Goal: Task Accomplishment & Management: Complete application form

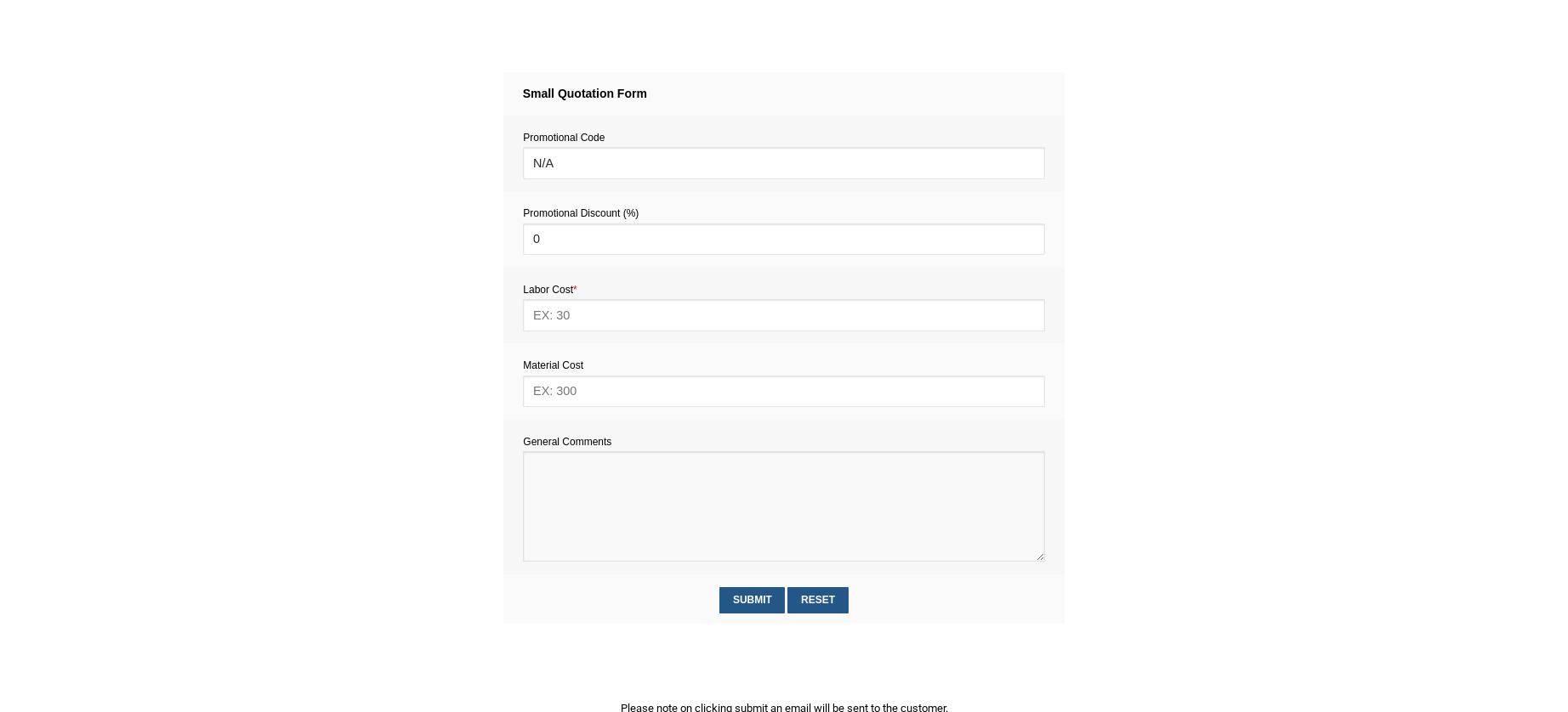
paste textarea "We have a couple of odd jobs in our studio that need attending to. We have a st…"
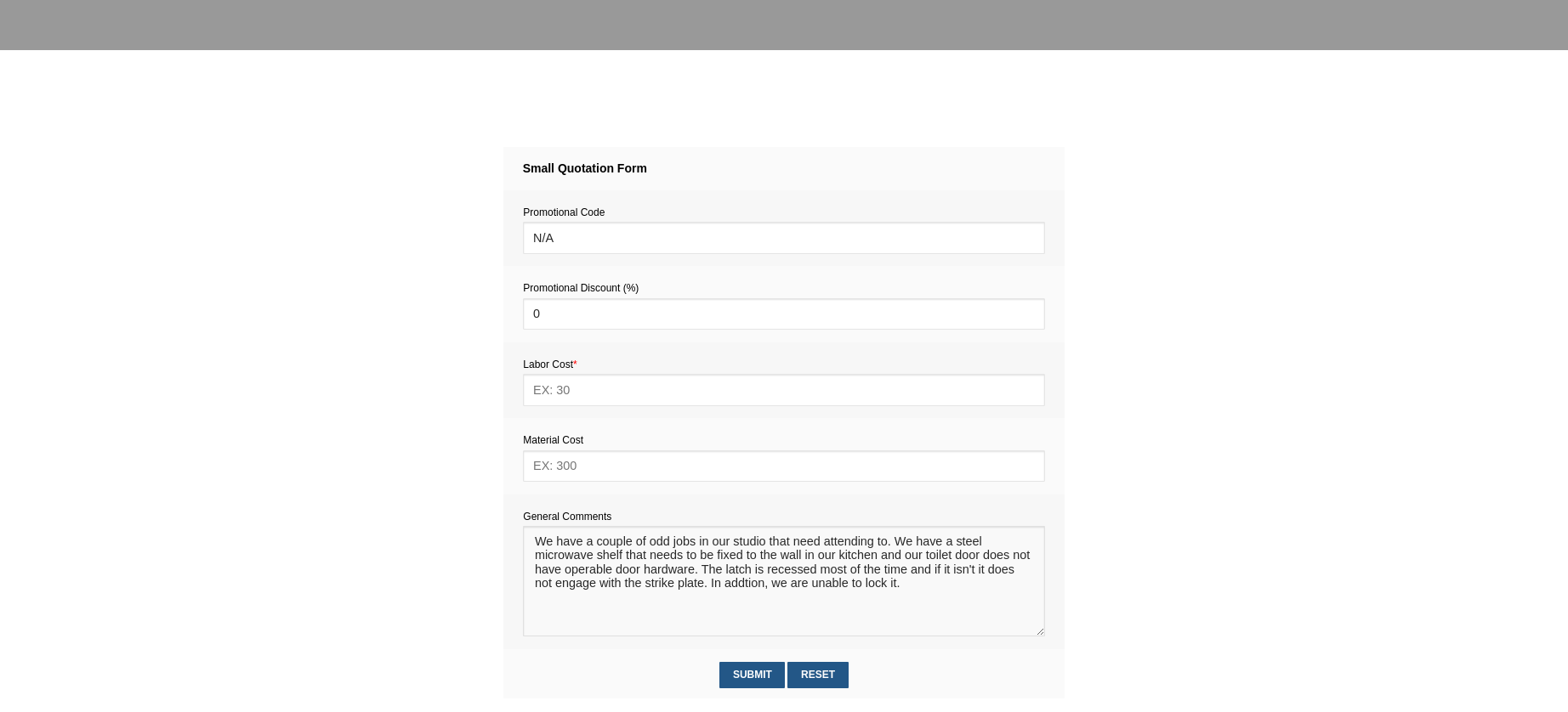
scroll to position [585, 0]
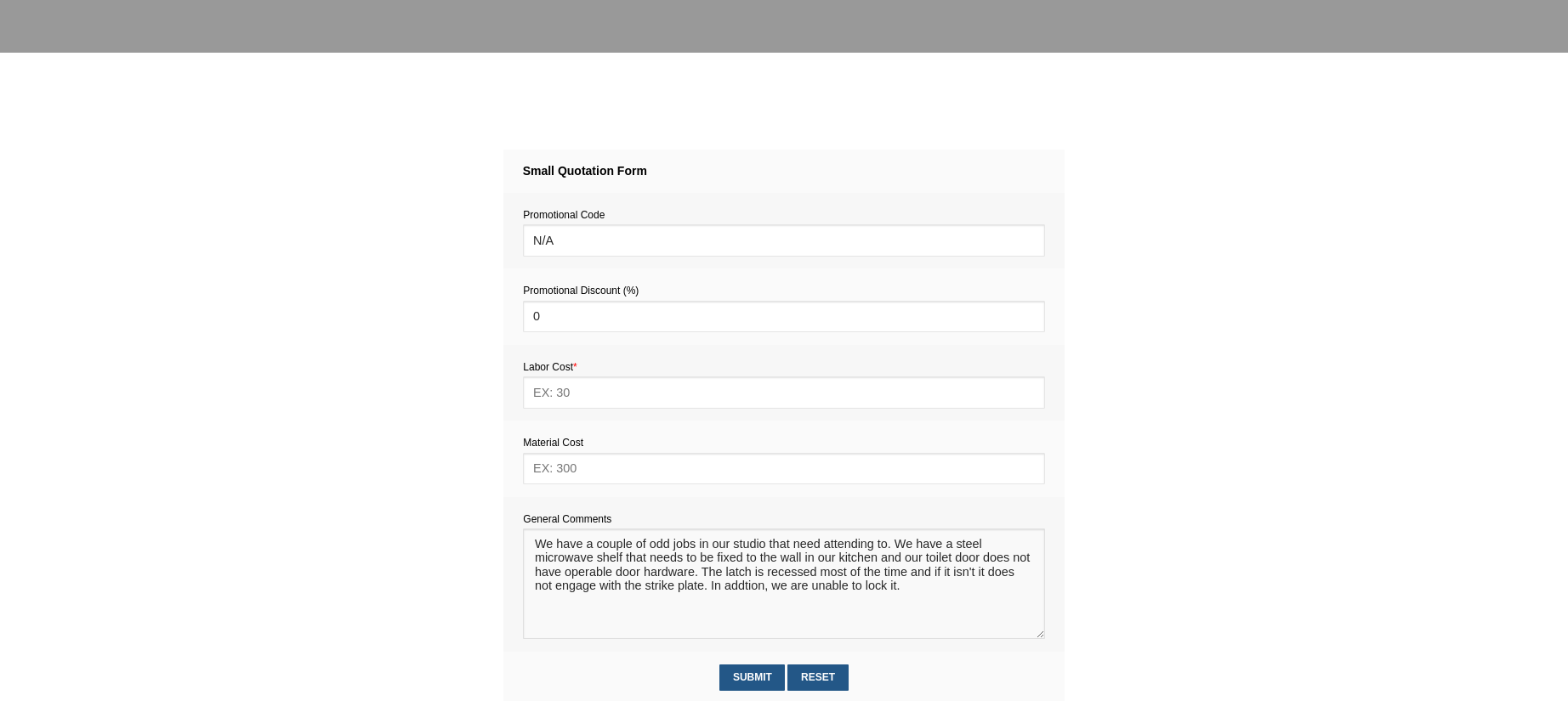
click at [531, 549] on textarea at bounding box center [783, 584] width 521 height 111
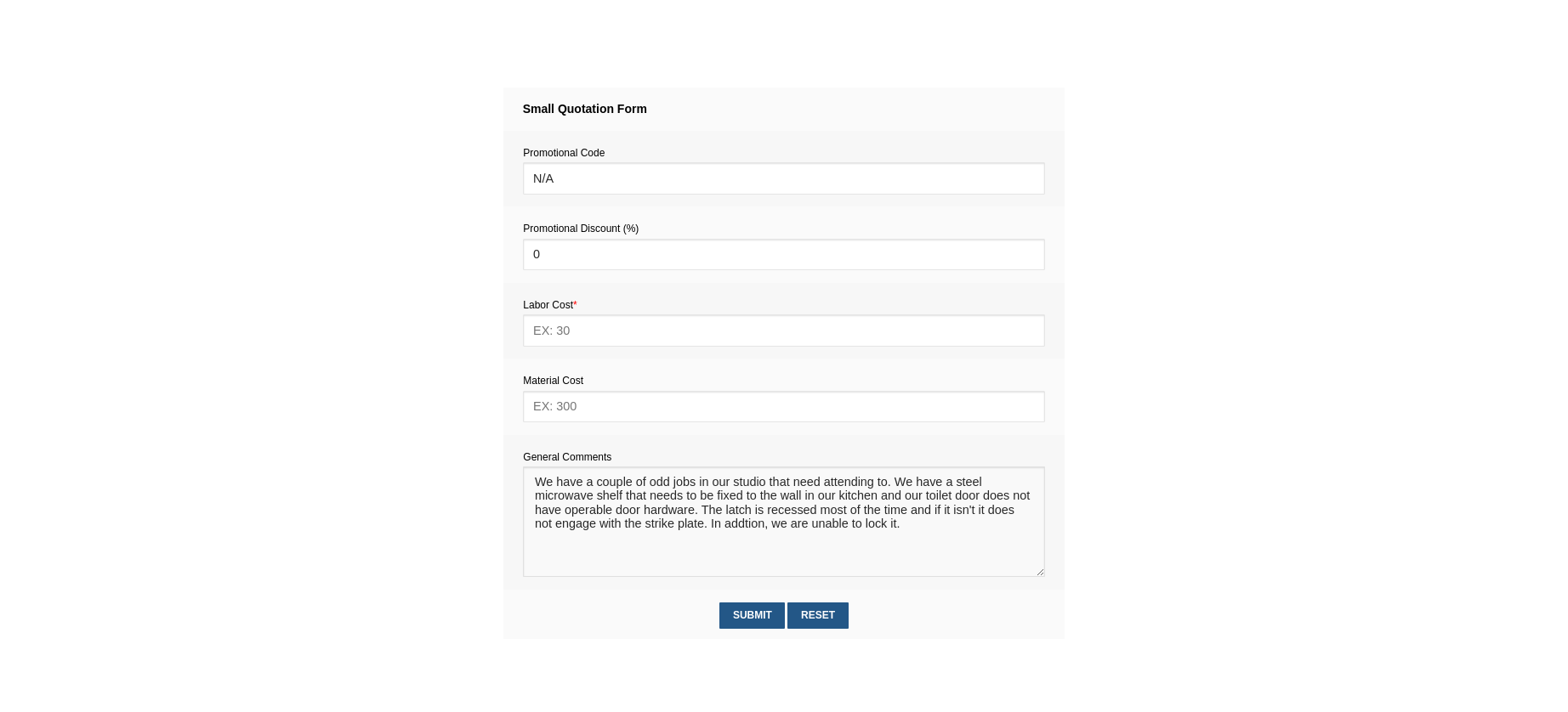
scroll to position [673, 0]
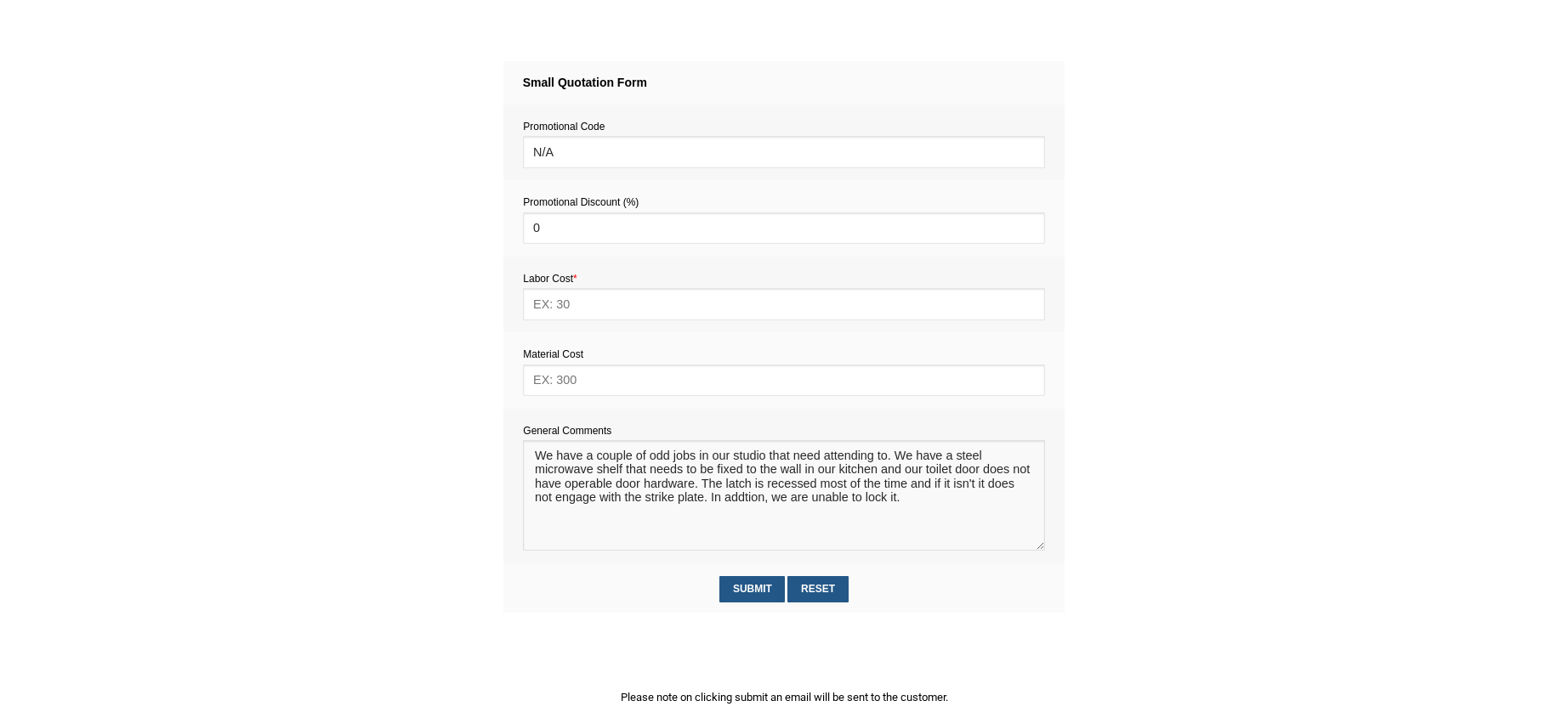
click at [532, 458] on textarea at bounding box center [783, 495] width 521 height 111
click at [546, 456] on textarea at bounding box center [783, 495] width 521 height 111
paste textarea "Estimate provision for a professional handyman (service call out and labour) to…"
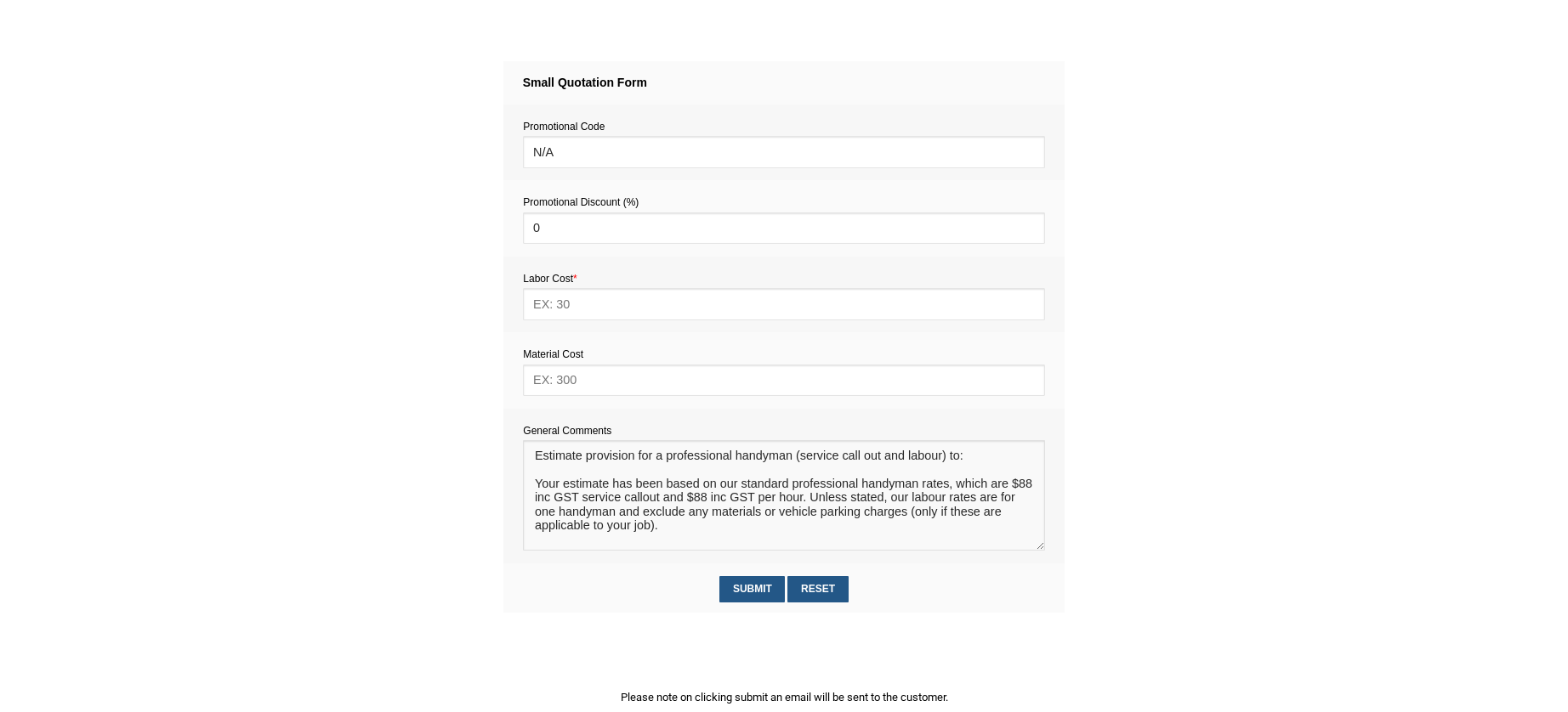
scroll to position [10, 0]
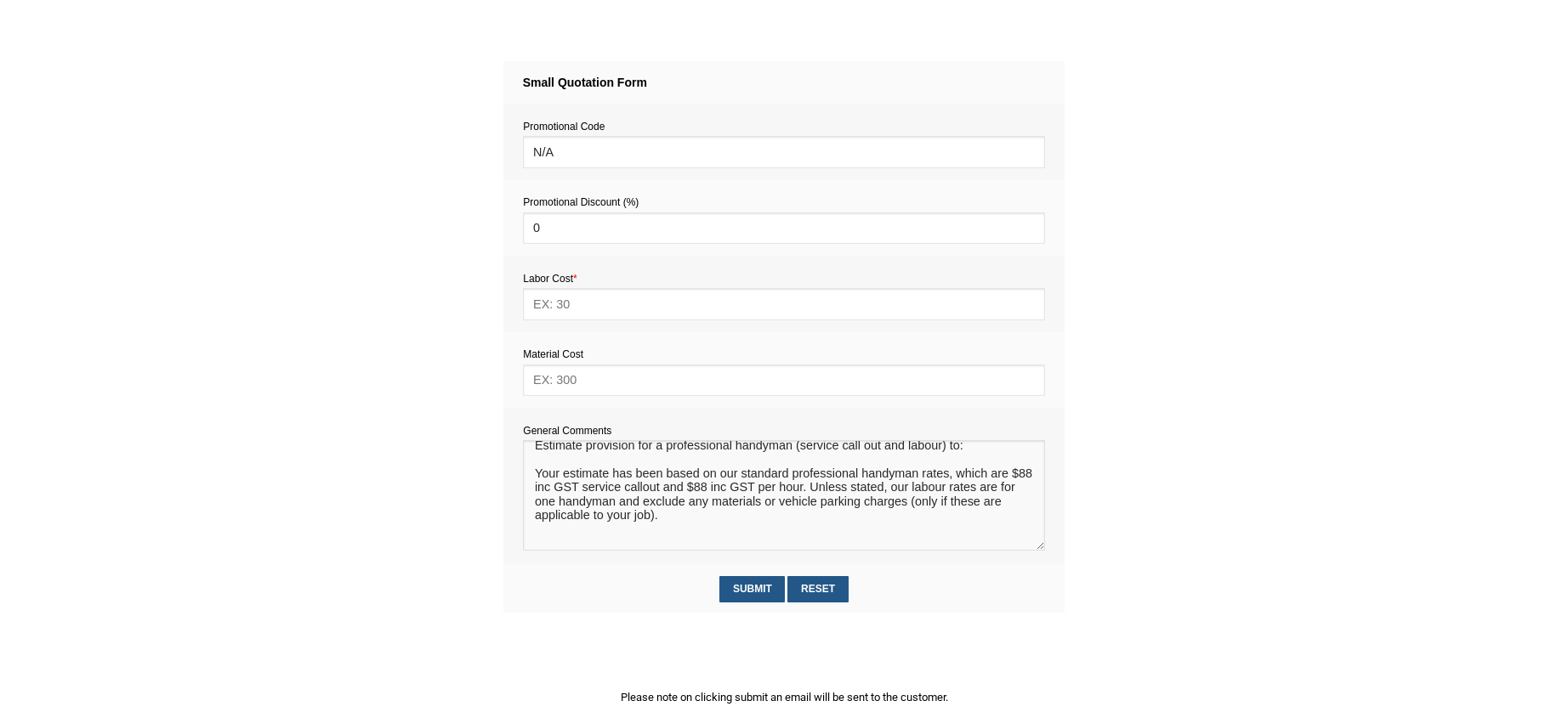
drag, startPoint x: 693, startPoint y: 521, endPoint x: 514, endPoint y: 470, distance: 186.1
click at [514, 470] on td "General Comments" at bounding box center [784, 485] width 562 height 155
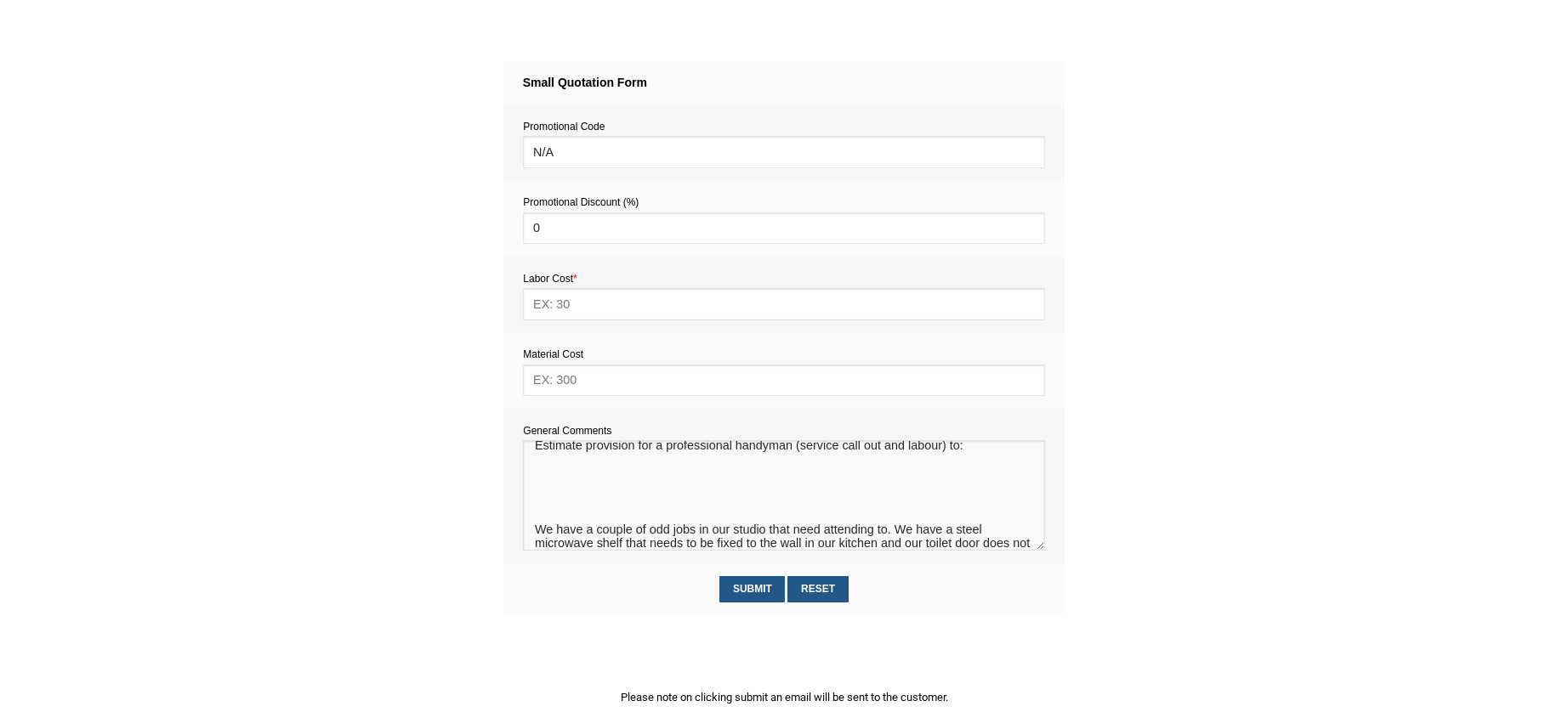
click at [552, 514] on textarea at bounding box center [783, 495] width 521 height 111
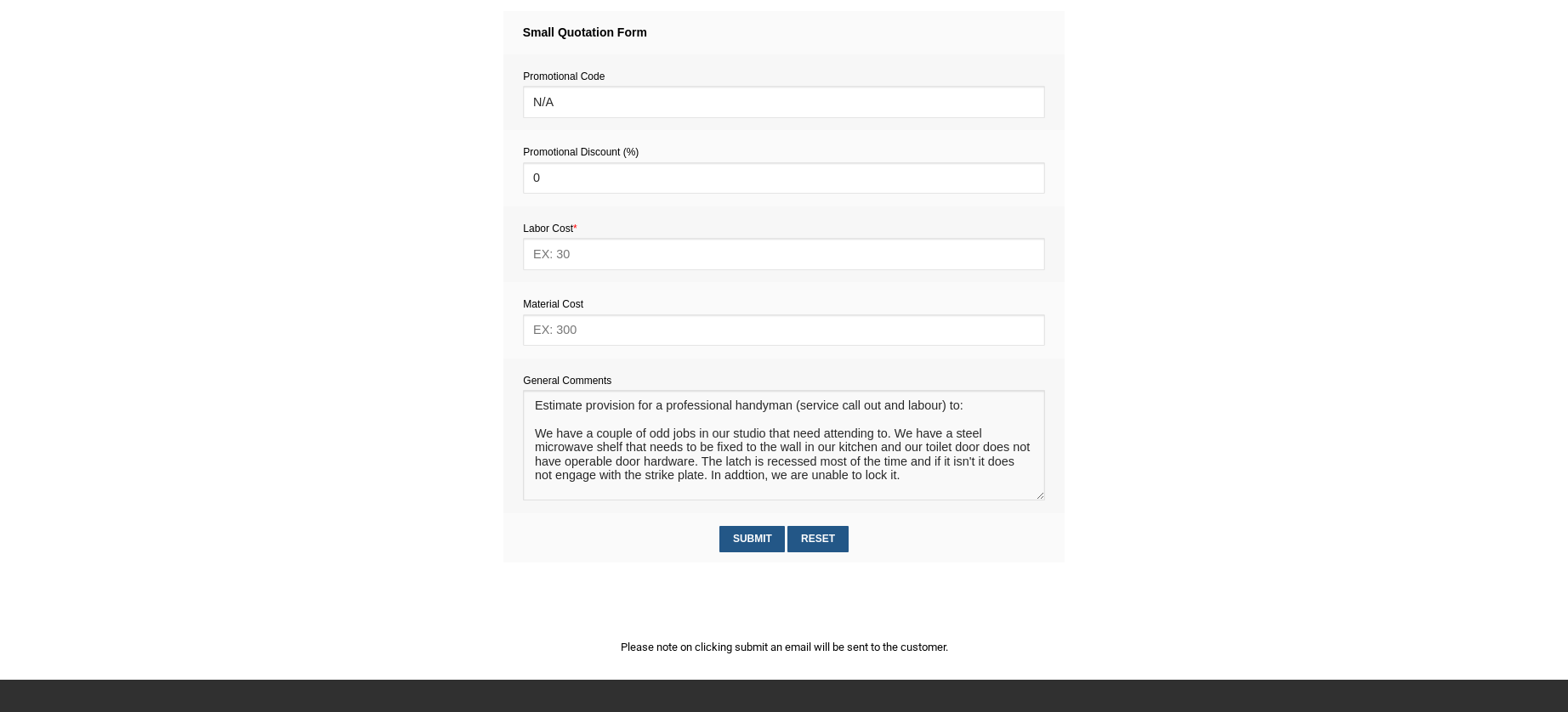
scroll to position [739, 0]
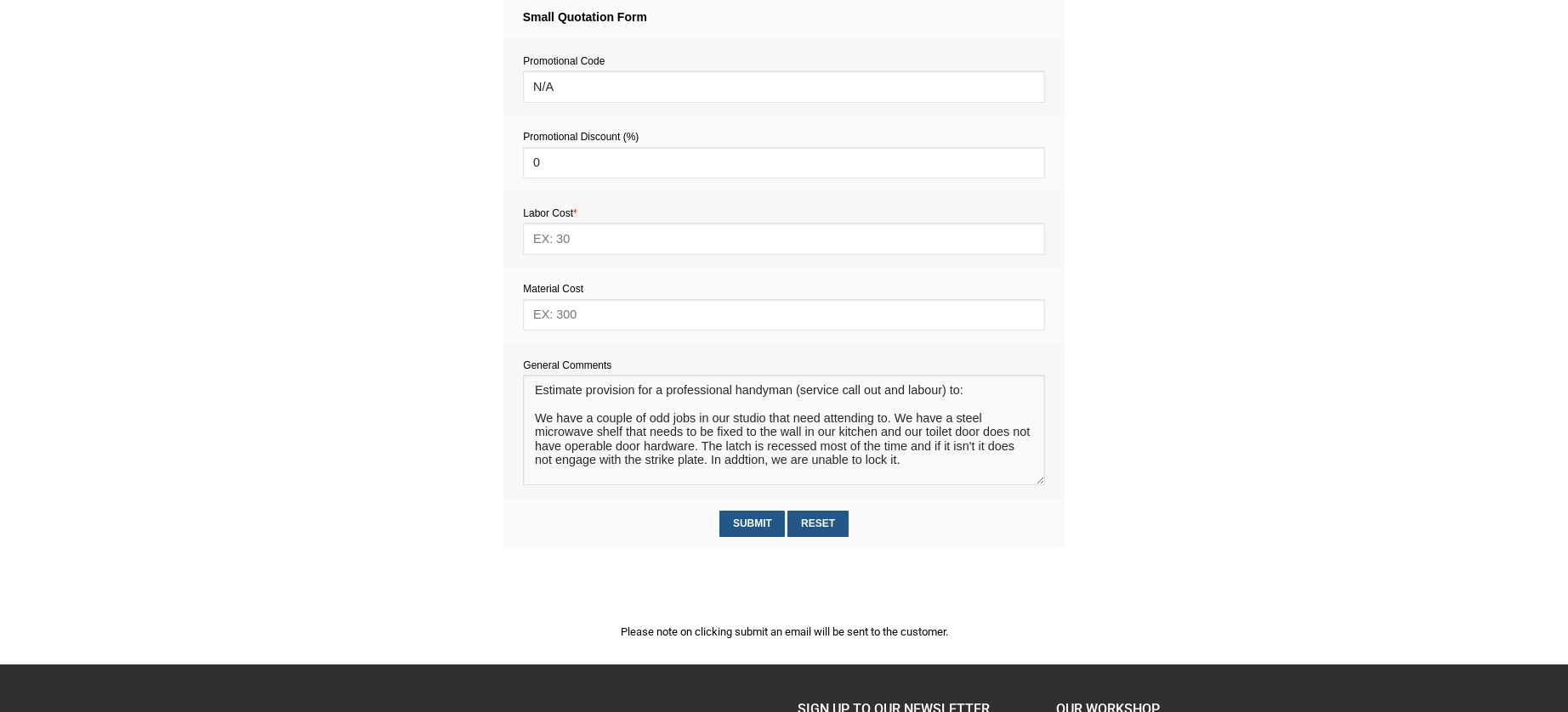
click at [923, 464] on textarea at bounding box center [783, 429] width 521 height 111
click at [544, 476] on textarea at bounding box center [783, 429] width 521 height 111
paste textarea "Your estimate has been based on our standard professional handyman rates, which…"
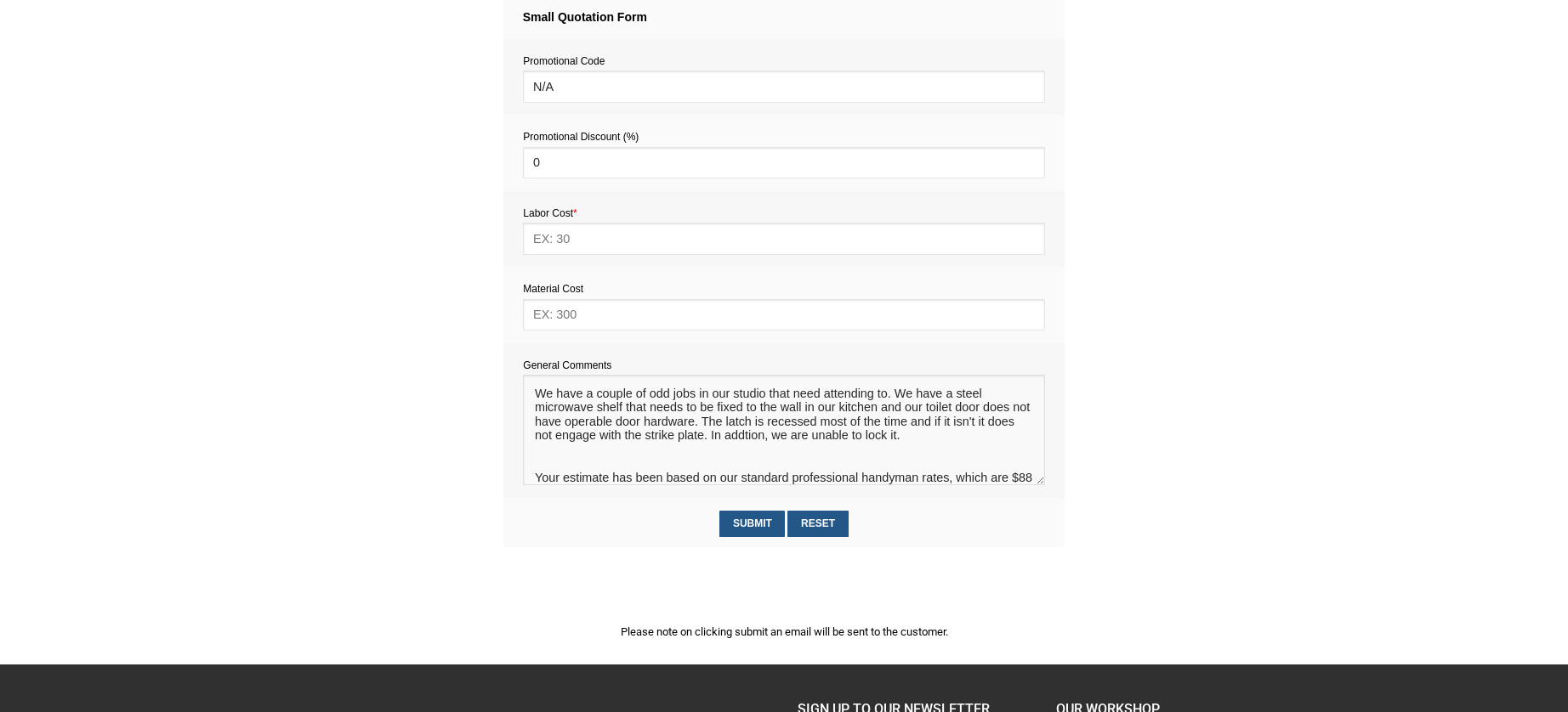
scroll to position [67, 0]
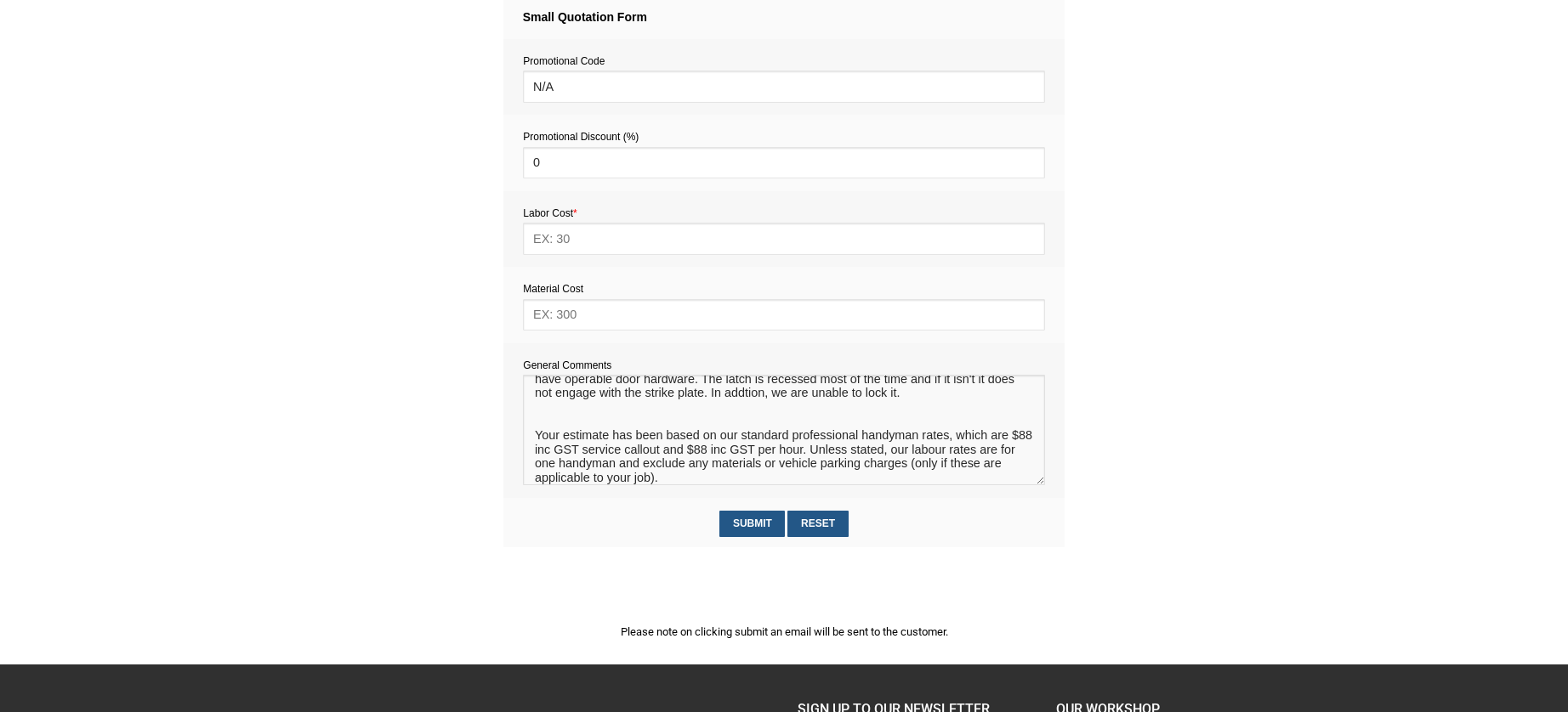
click at [559, 418] on textarea at bounding box center [783, 429] width 521 height 111
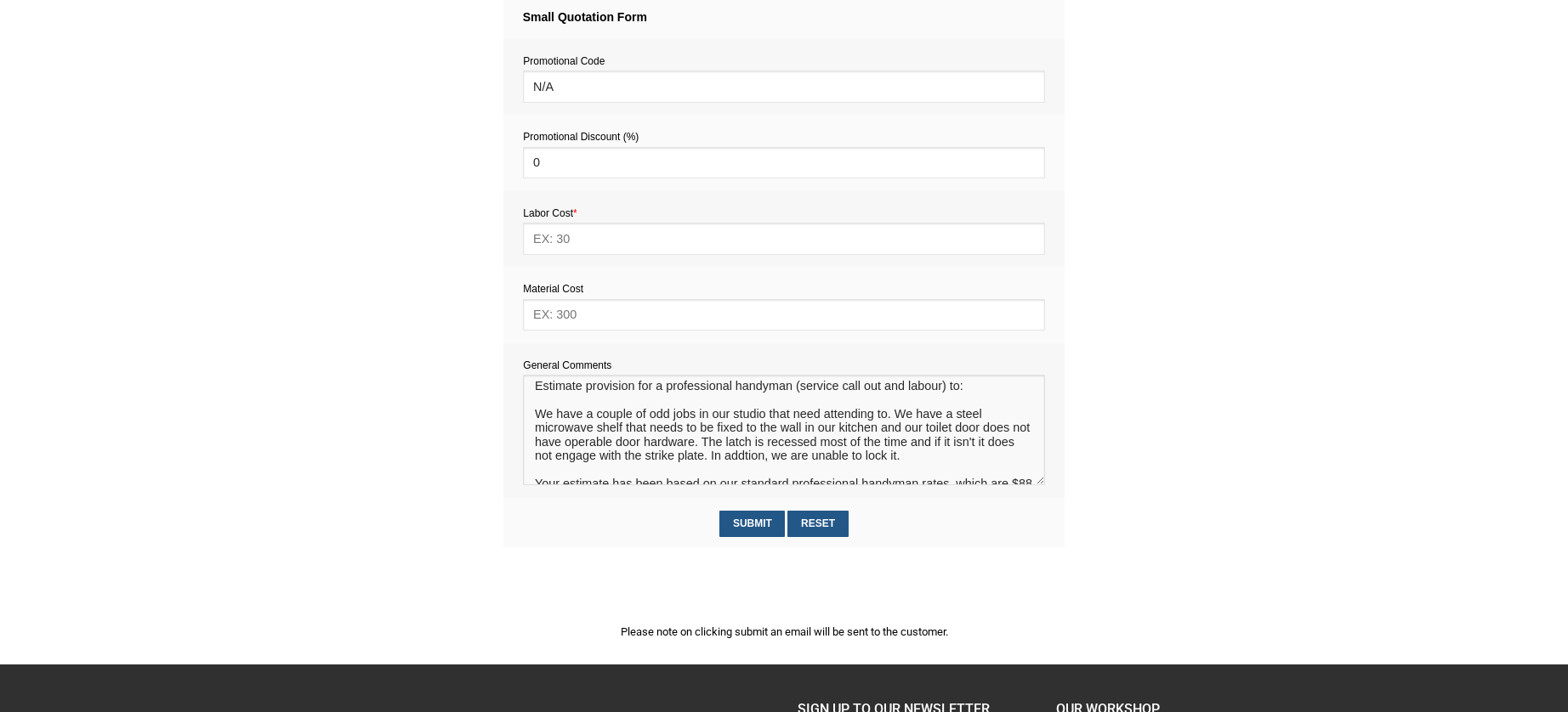
scroll to position [0, 0]
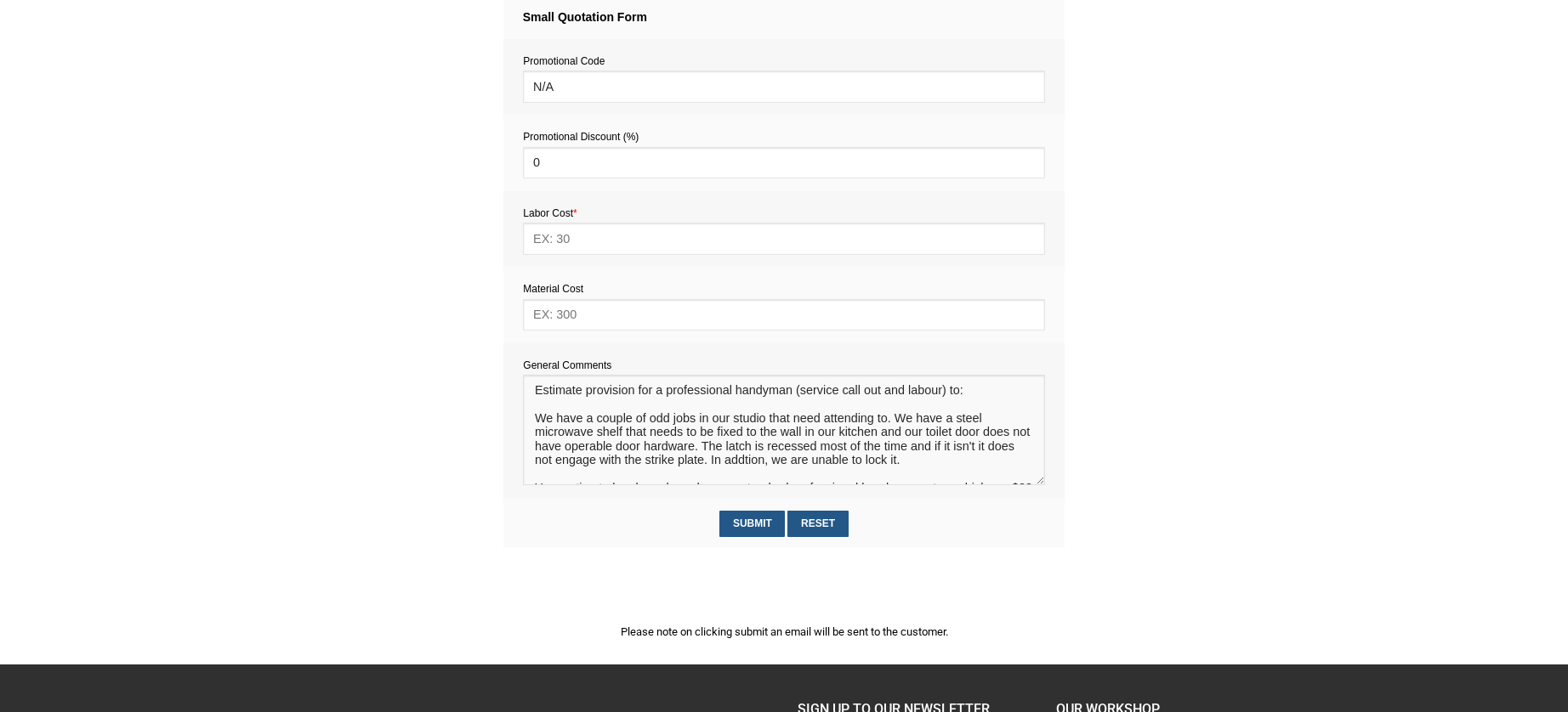
drag, startPoint x: 957, startPoint y: 425, endPoint x: 506, endPoint y: 420, distance: 451.0
click at [507, 420] on td "General Comments" at bounding box center [784, 420] width 562 height 155
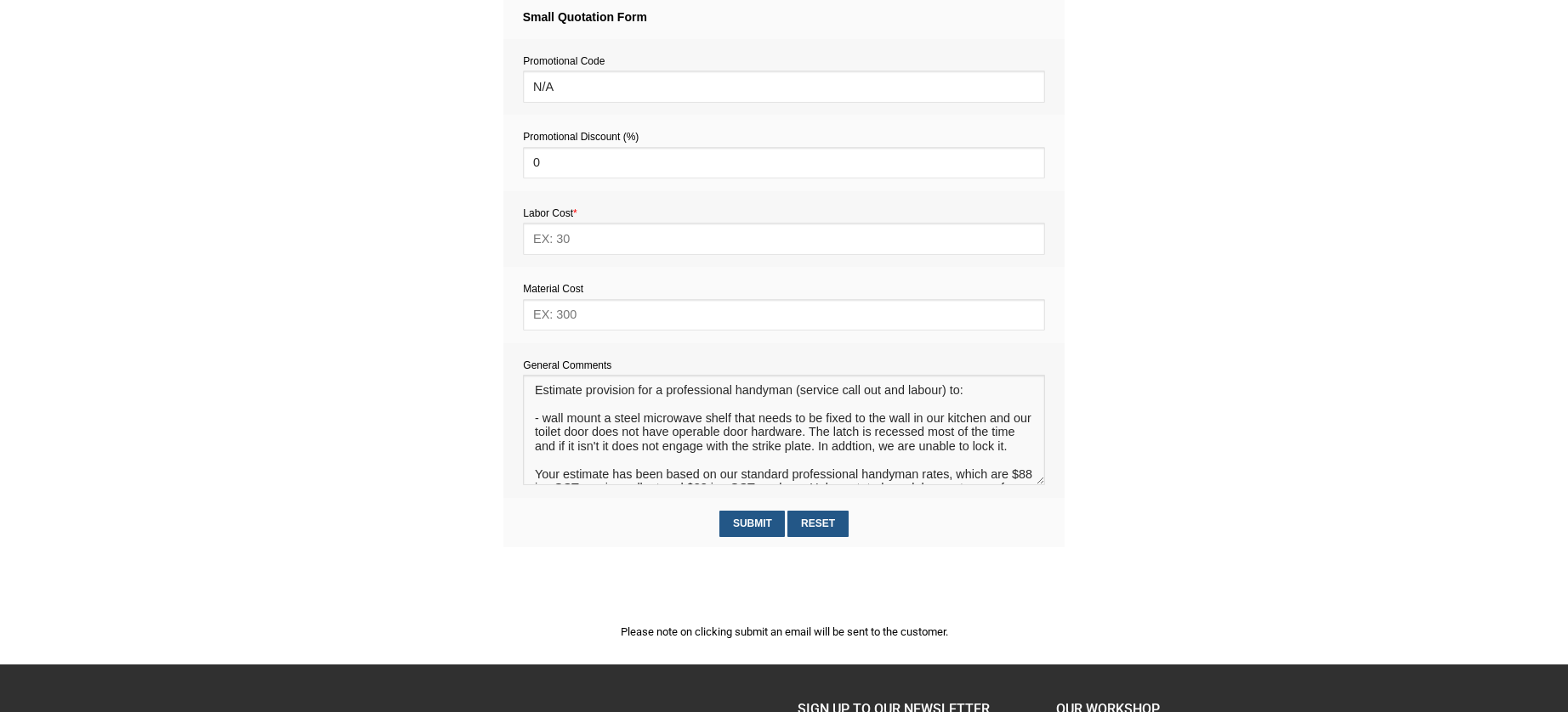
drag, startPoint x: 1010, startPoint y: 423, endPoint x: 911, endPoint y: 423, distance: 99.0
click at [911, 423] on textarea at bounding box center [783, 429] width 521 height 111
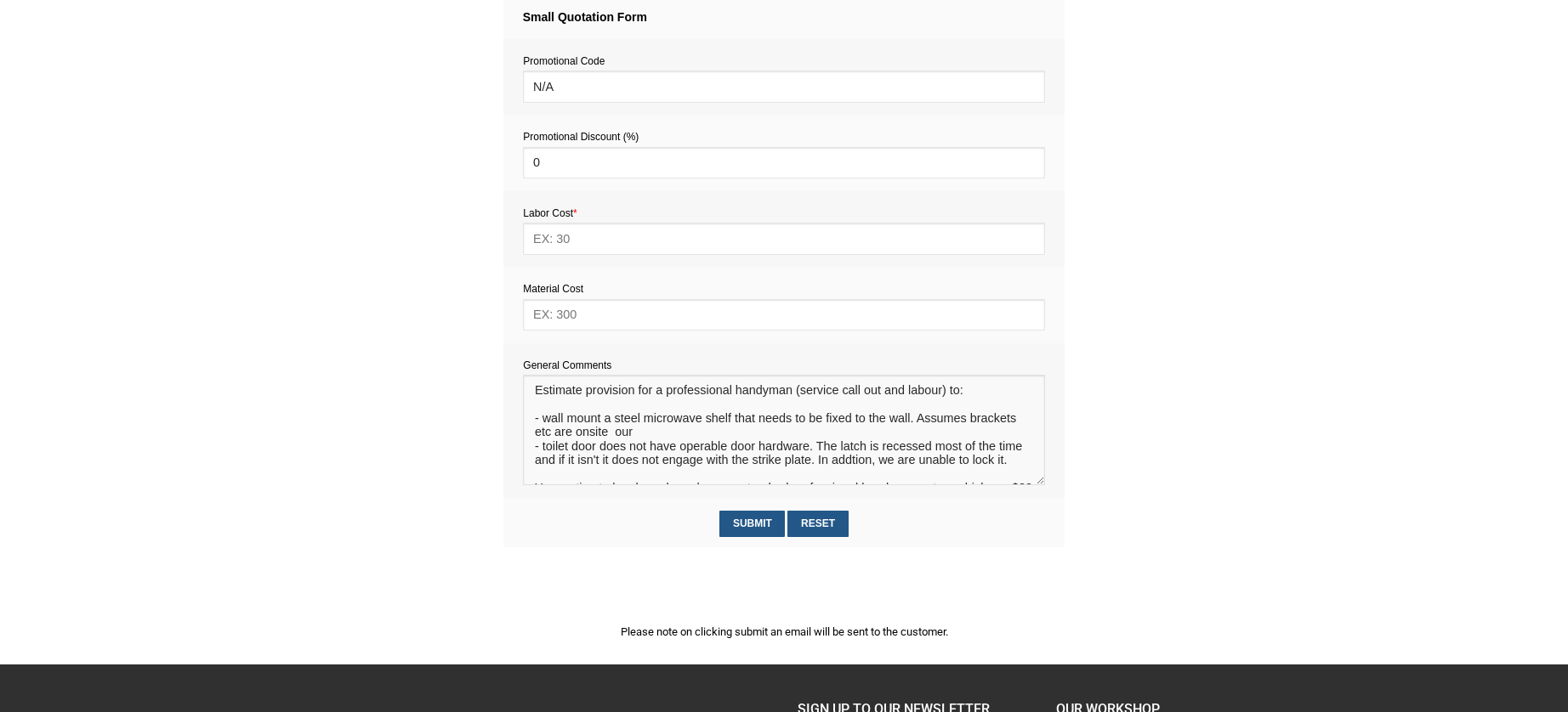
click at [841, 465] on textarea at bounding box center [783, 429] width 521 height 111
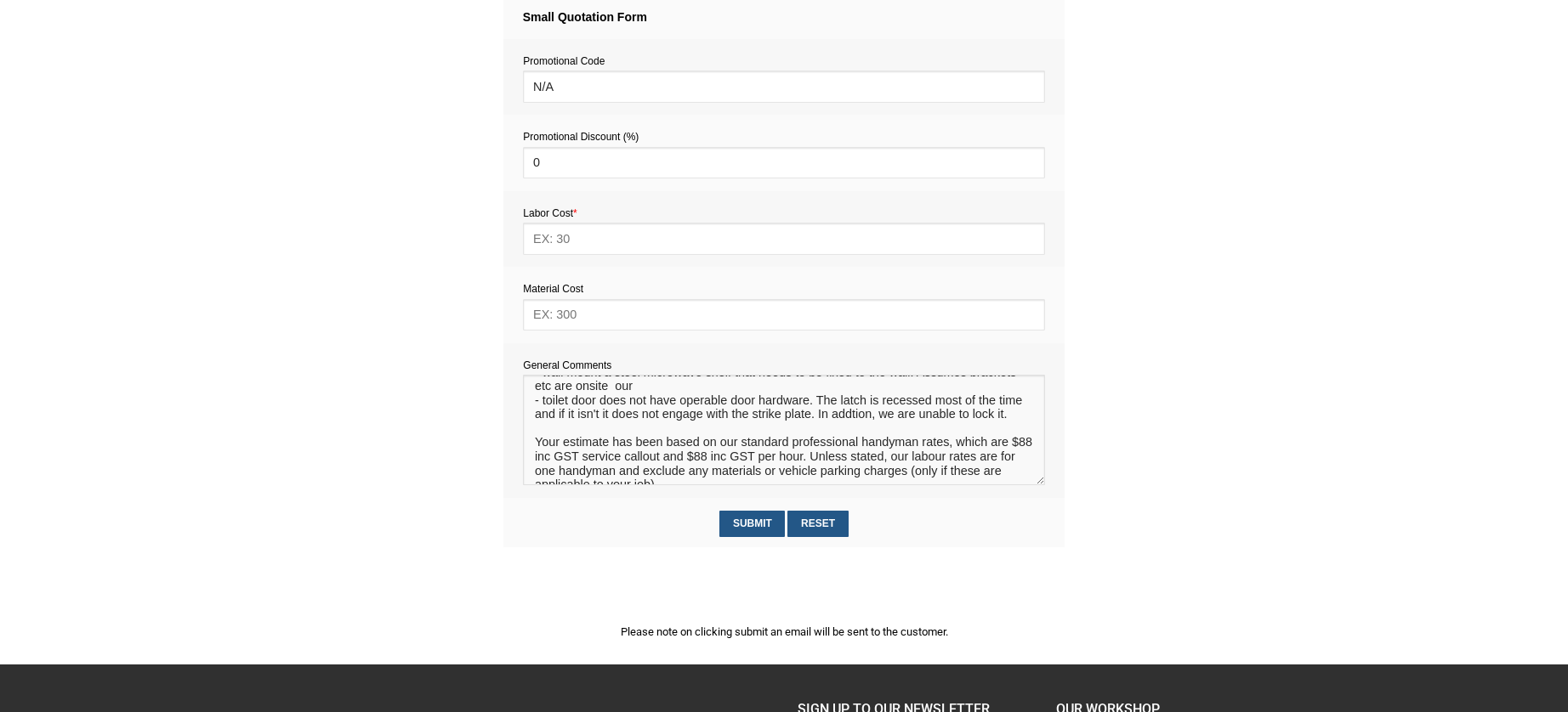
scroll to position [67, 0]
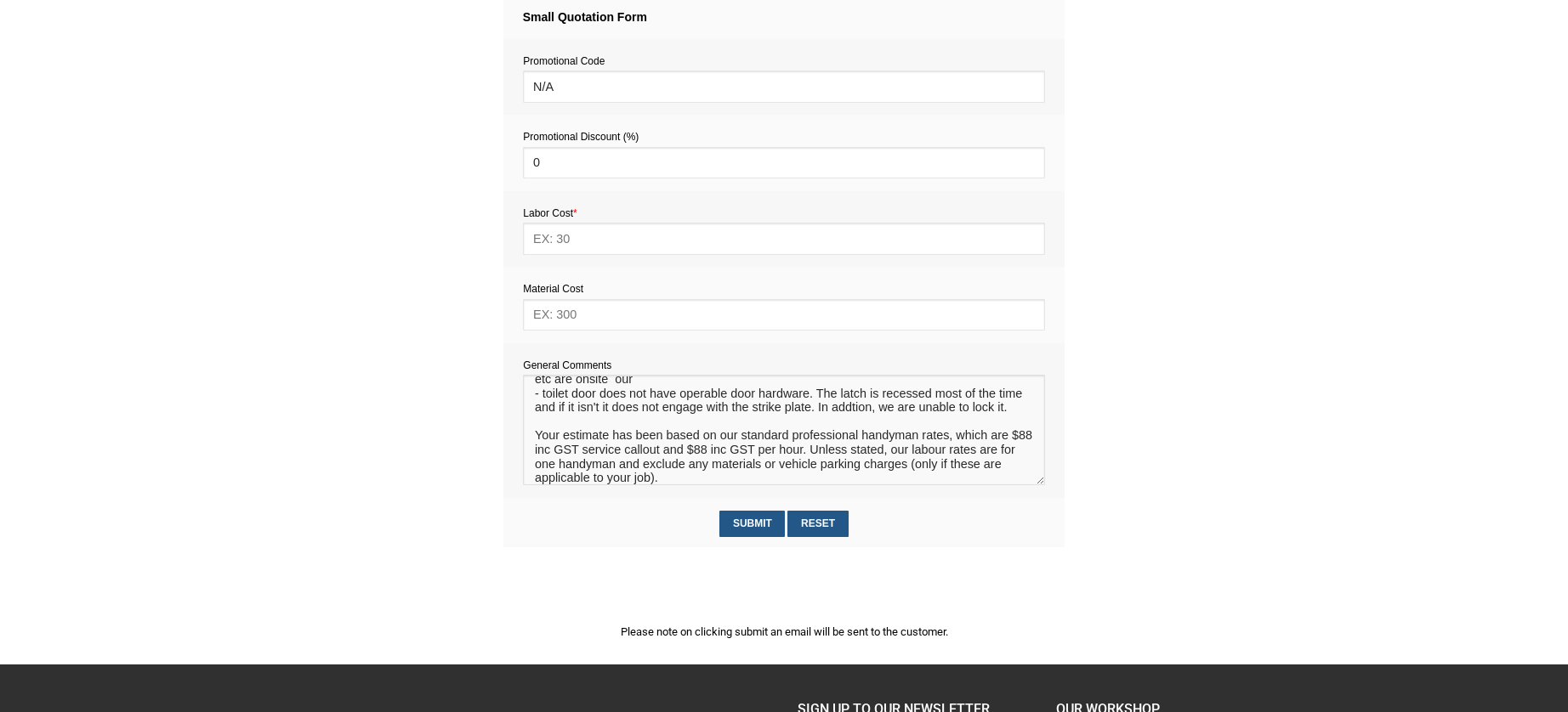
drag, startPoint x: 843, startPoint y: 464, endPoint x: 735, endPoint y: 428, distance: 113.8
click at [735, 428] on textarea at bounding box center [783, 429] width 521 height 111
click at [612, 412] on textarea at bounding box center [783, 429] width 521 height 111
drag, startPoint x: 923, startPoint y: 414, endPoint x: 708, endPoint y: 412, distance: 215.0
click at [708, 412] on textarea at bounding box center [783, 429] width 521 height 111
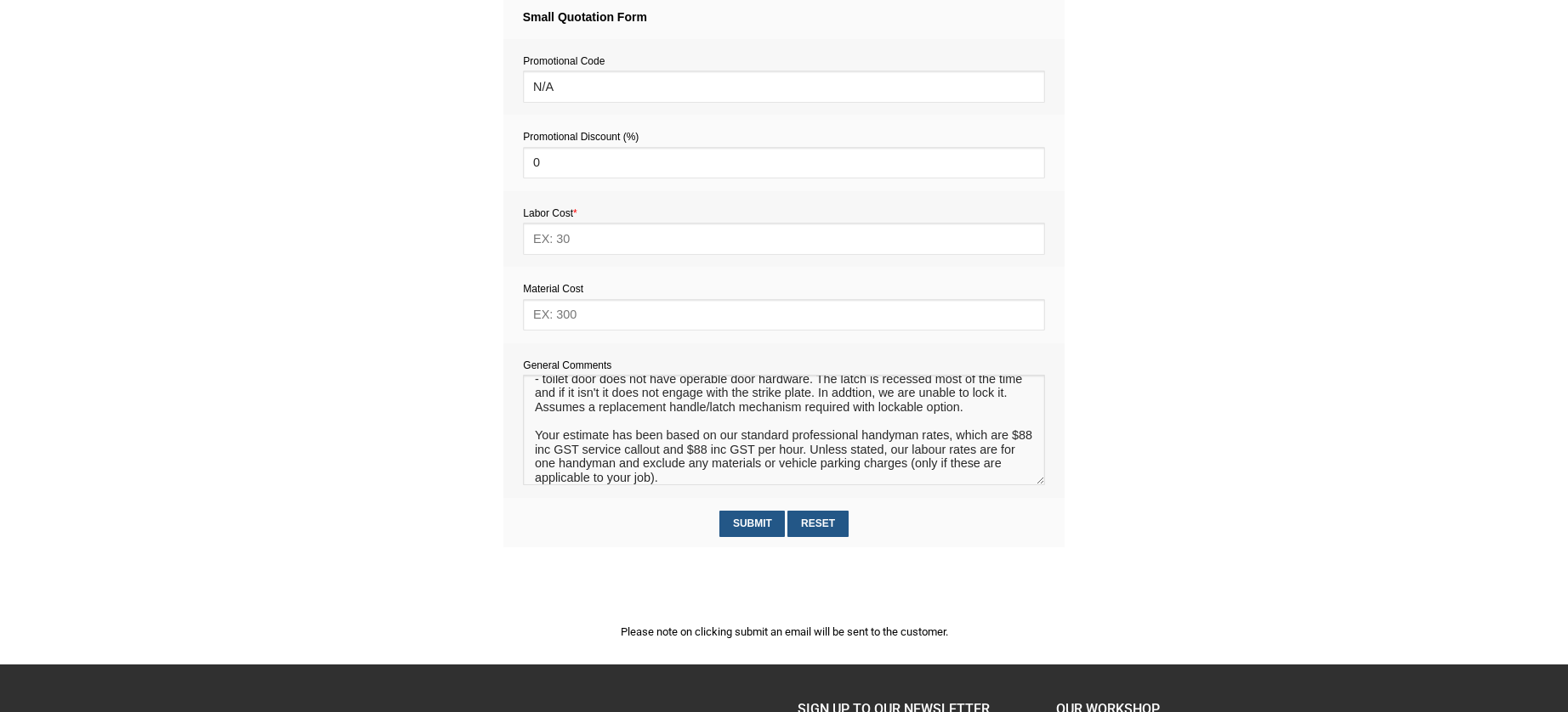
click at [882, 393] on textarea at bounding box center [783, 429] width 521 height 111
click at [856, 415] on textarea at bounding box center [783, 429] width 521 height 111
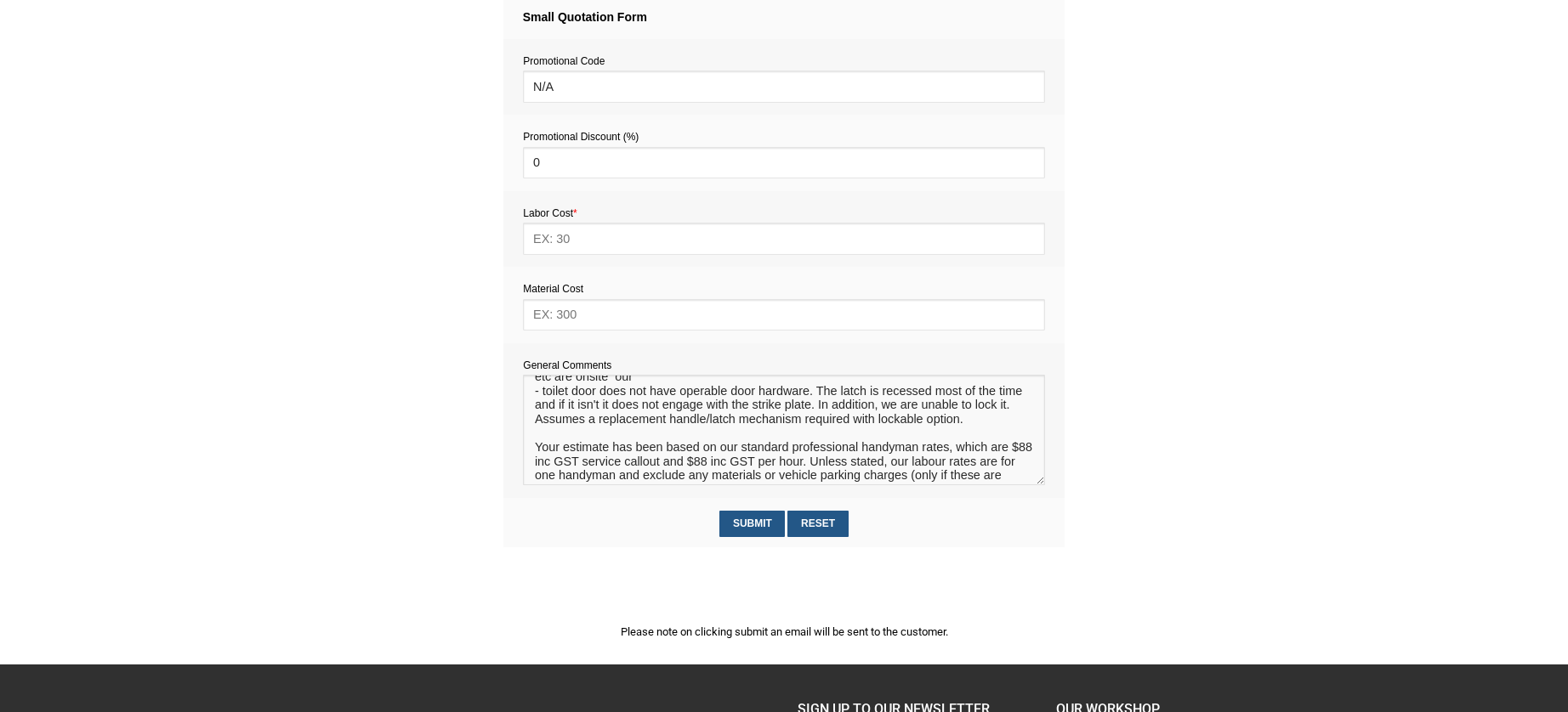
click at [573, 424] on textarea at bounding box center [783, 429] width 521 height 111
click at [1003, 425] on textarea at bounding box center [783, 429] width 521 height 111
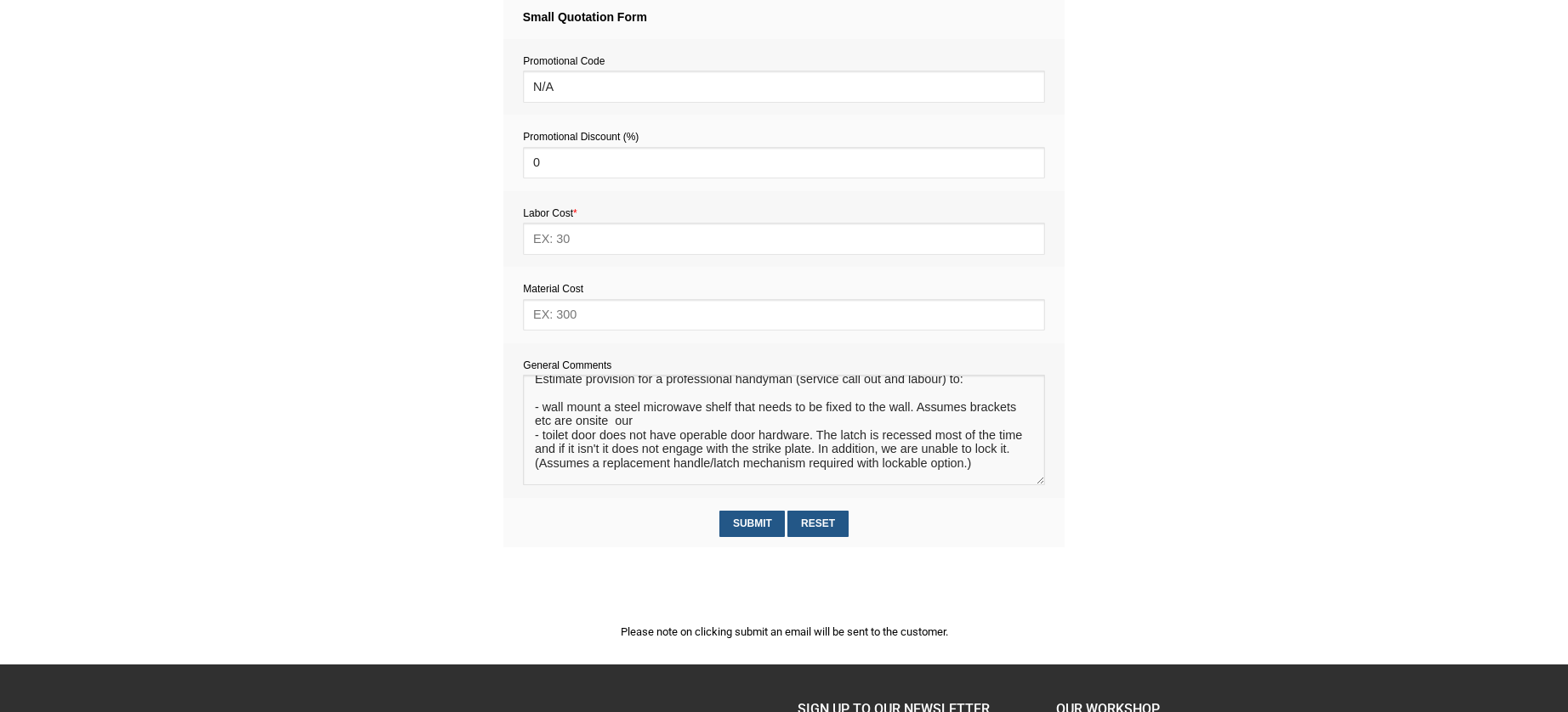
scroll to position [9, 0]
click at [640, 430] on textarea at bounding box center [783, 429] width 521 height 111
click at [915, 411] on textarea at bounding box center [783, 429] width 521 height 111
click at [1006, 472] on textarea at bounding box center [783, 429] width 521 height 111
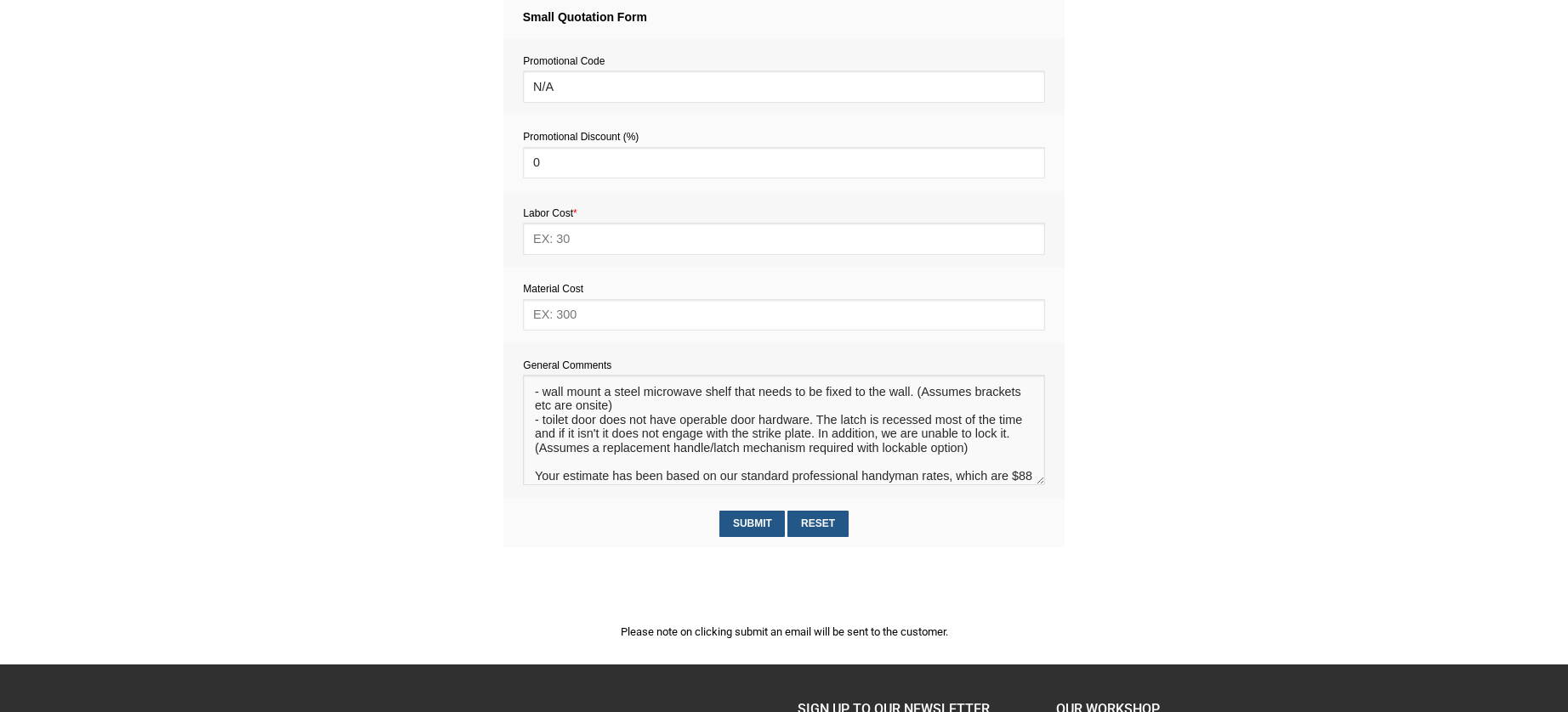
scroll to position [27, 0]
type textarea "Estimate provision for a professional handyman (service call out and labour) to…"
click at [572, 320] on input "text" at bounding box center [783, 315] width 521 height 31
type input "70"
click at [561, 238] on input "text" at bounding box center [783, 238] width 521 height 31
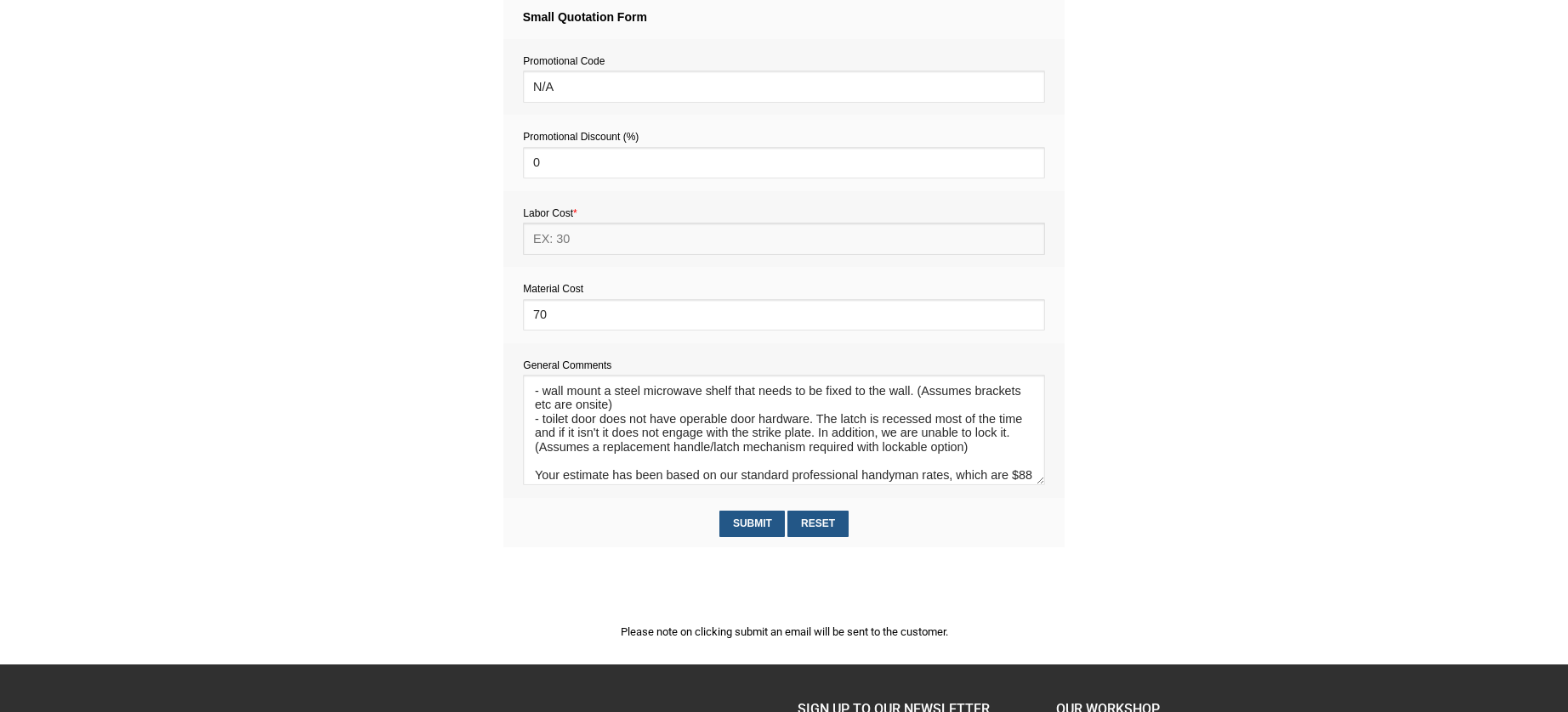
click at [580, 242] on input "text" at bounding box center [783, 238] width 521 height 31
type input "352"
click at [614, 454] on textarea at bounding box center [783, 429] width 521 height 111
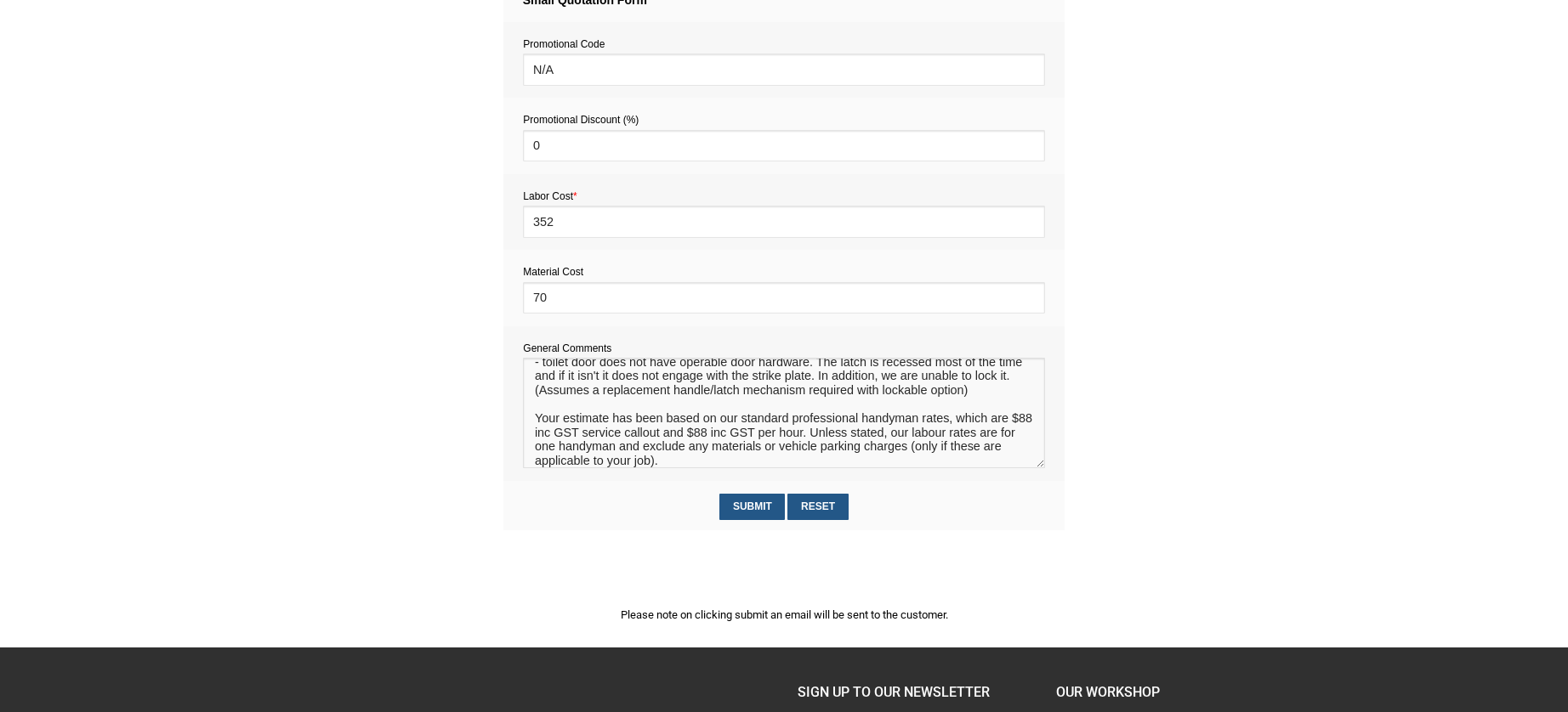
scroll to position [36, 0]
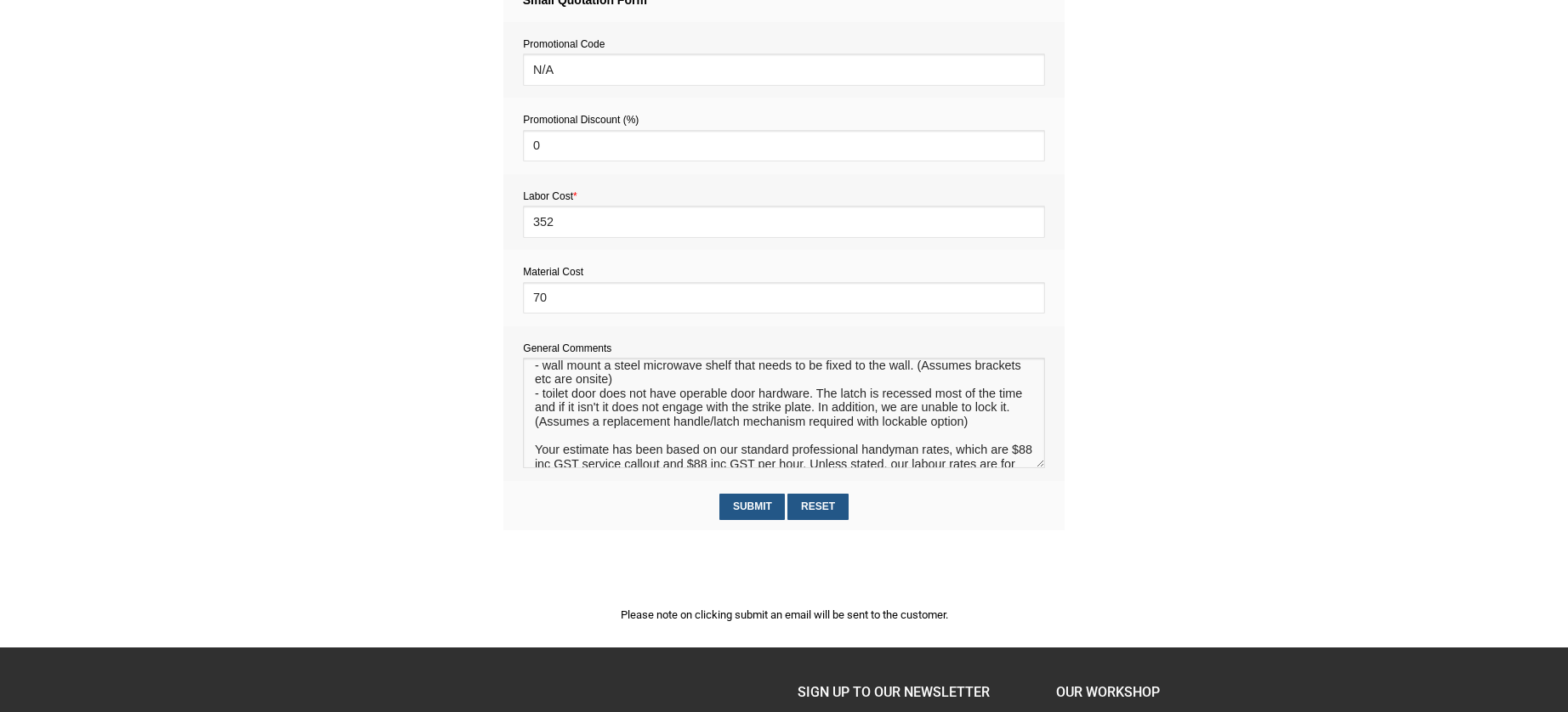
click at [596, 458] on textarea at bounding box center [783, 412] width 521 height 111
click at [590, 439] on textarea at bounding box center [783, 412] width 521 height 111
click at [703, 441] on textarea at bounding box center [783, 412] width 521 height 111
type textarea "Estimate provision for a professional handyman (service call out and labour) to…"
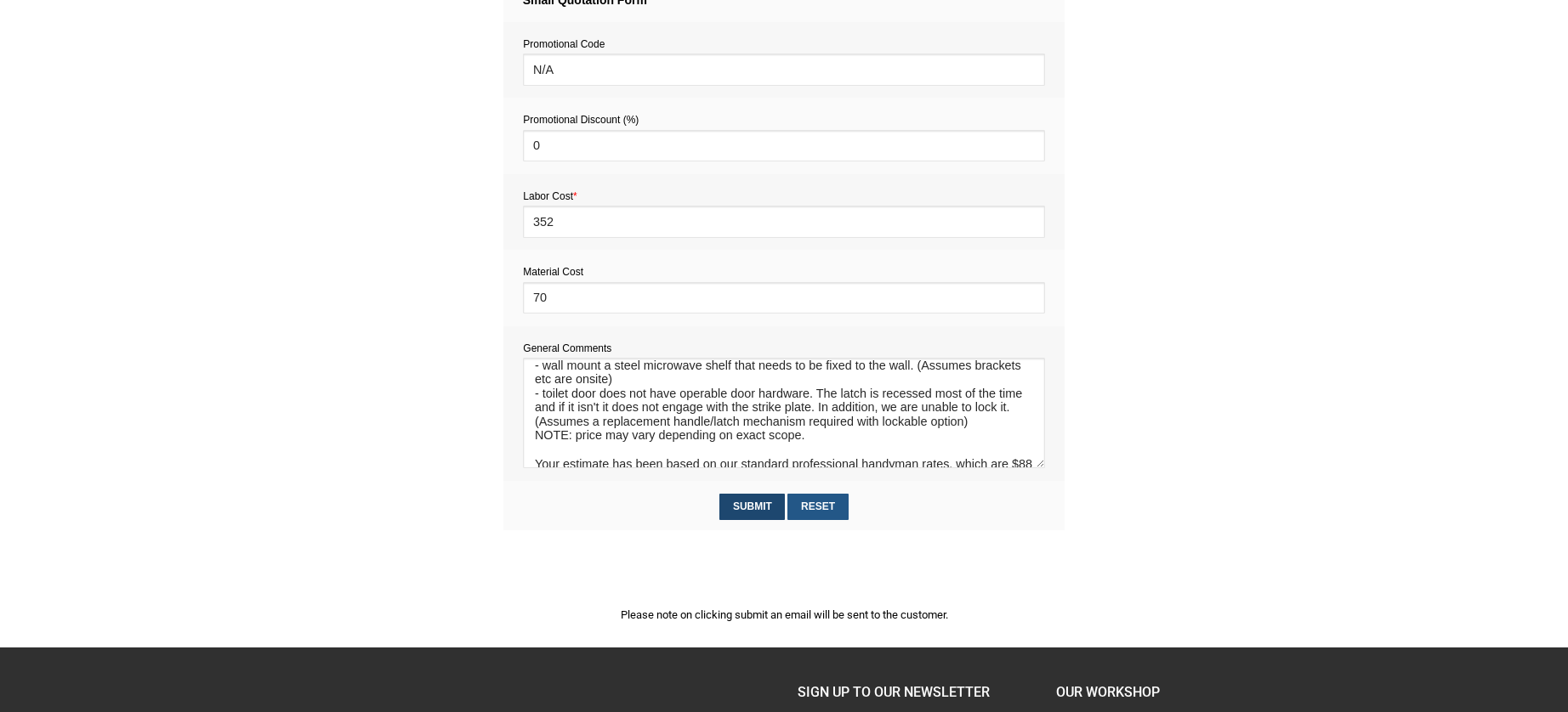
click at [747, 509] on input "Submit" at bounding box center [751, 507] width 65 height 27
